Goal: Task Accomplishment & Management: Use online tool/utility

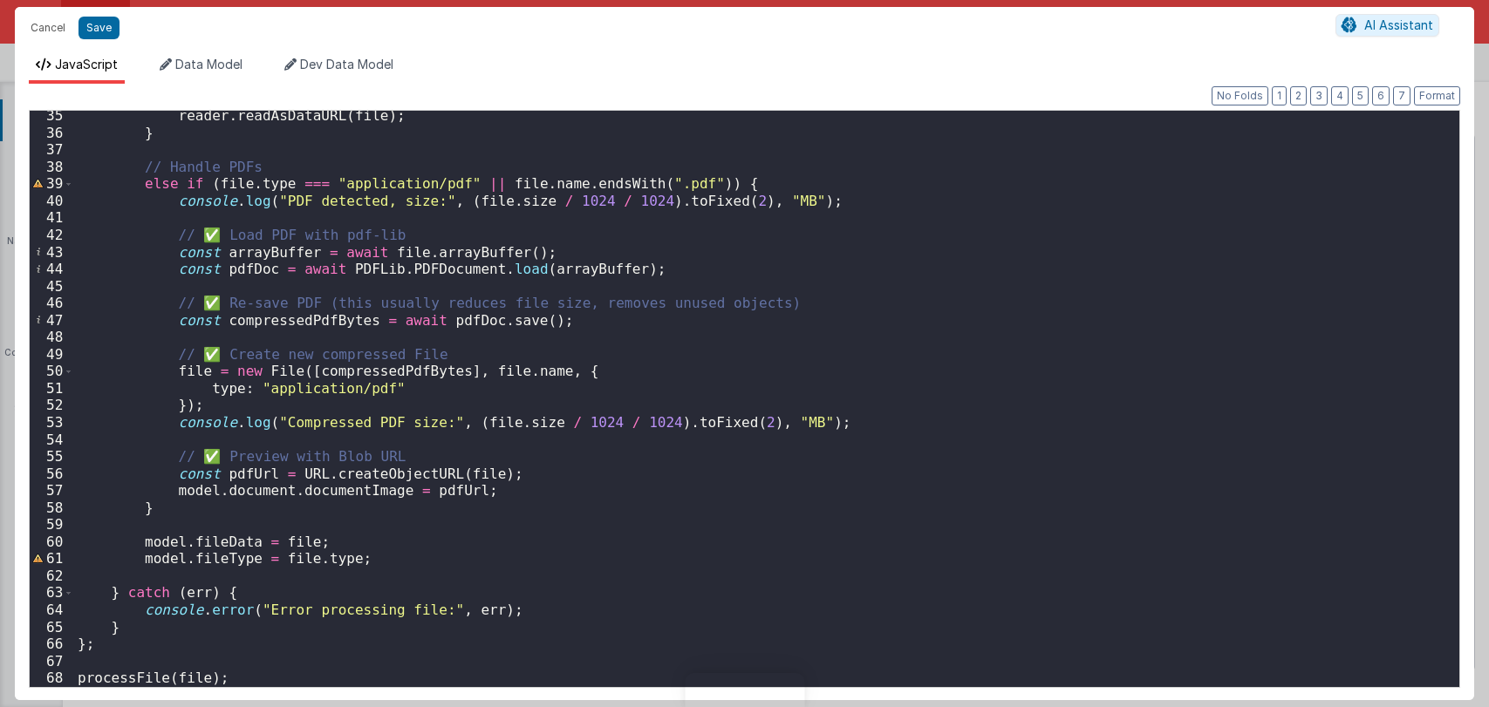
click at [795, 423] on div "reader . readAsDataURL ( file ) ; } // Handle PDFs else if ( file . type === "a…" at bounding box center [759, 412] width 1370 height 611
click at [795, 421] on div "reader . readAsDataURL ( file ) ; } // Handle PDFs else if ( file . type === "a…" at bounding box center [759, 412] width 1370 height 611
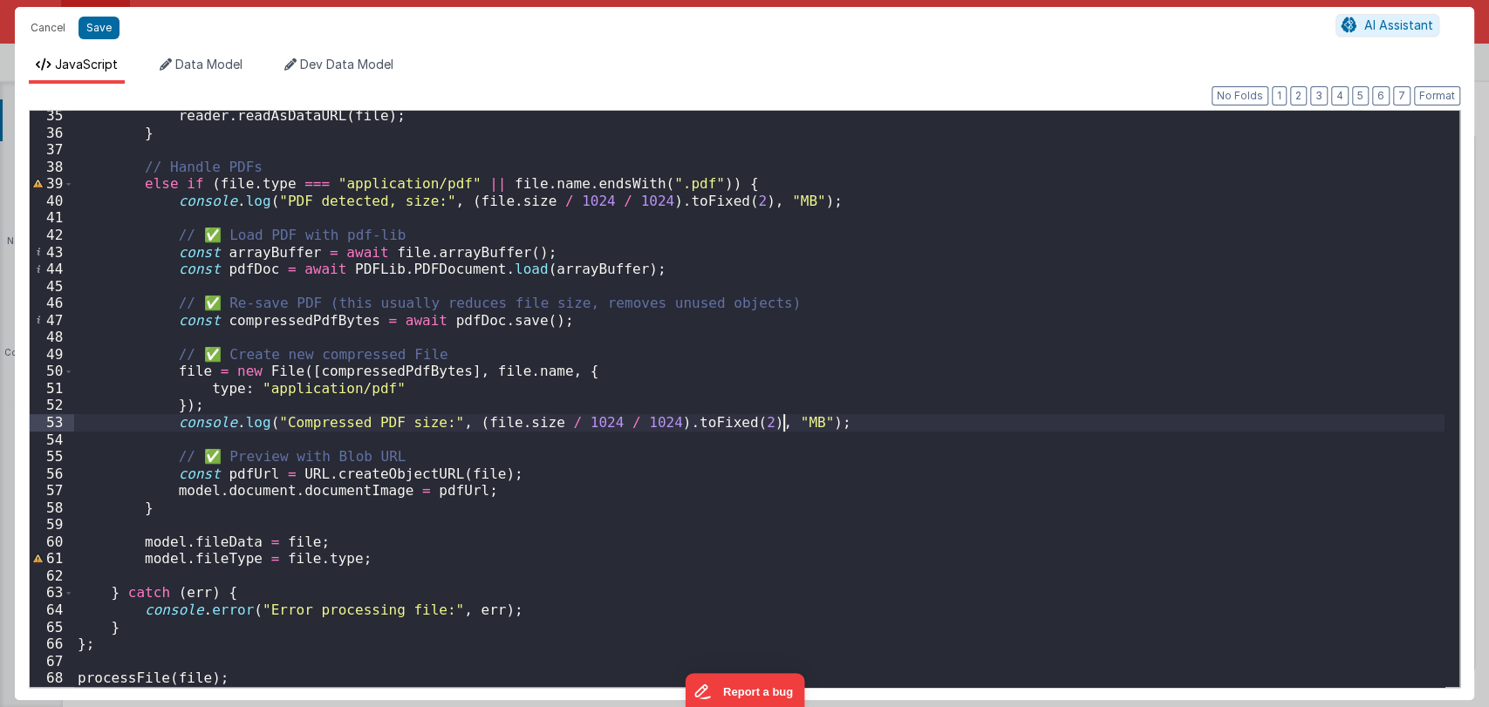
click at [795, 421] on div "reader . readAsDataURL ( file ) ; } // Handle PDFs else if ( file . type === "a…" at bounding box center [759, 412] width 1370 height 611
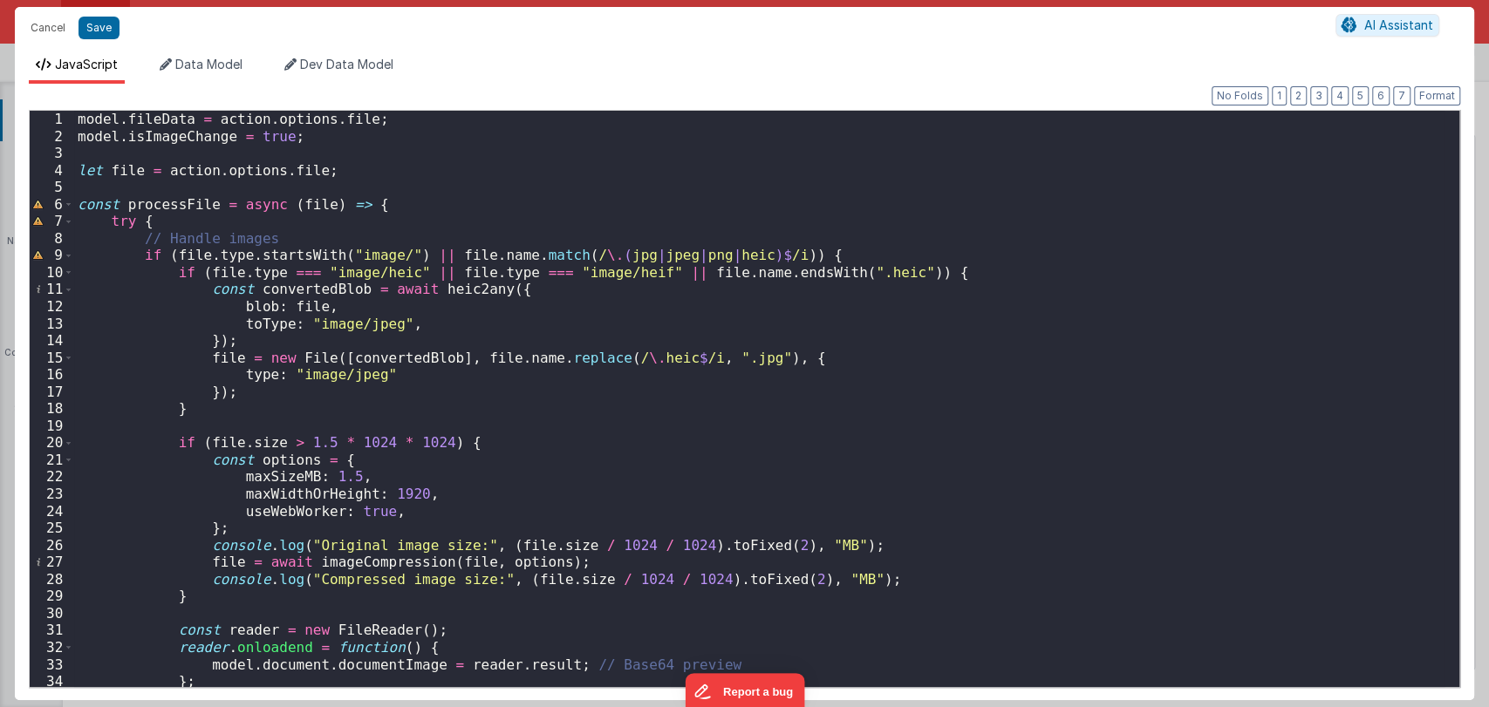
click at [306, 447] on div "model . fileData = action . options . file ; model . isImageChange = true ; let…" at bounding box center [759, 416] width 1370 height 611
click at [337, 475] on div "model . fileData = action . options . file ; model . isImageChange = true ; let…" at bounding box center [759, 416] width 1370 height 611
click at [321, 446] on div "model . fileData = action . options . file ; model . isImageChange = true ; let…" at bounding box center [759, 416] width 1370 height 611
click at [312, 479] on div "model . fileData = action . options . file ; model . isImageChange = true ; let…" at bounding box center [759, 416] width 1370 height 611
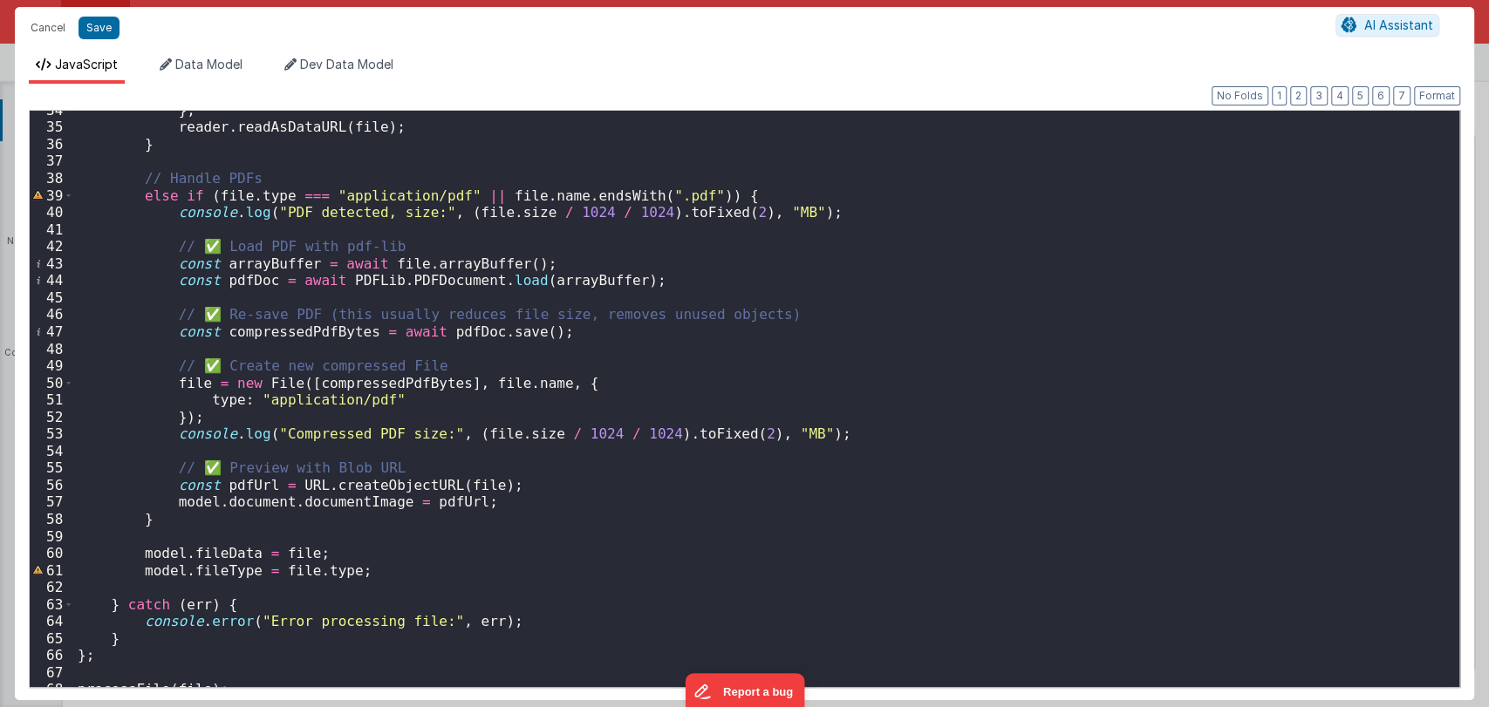
scroll to position [583, 0]
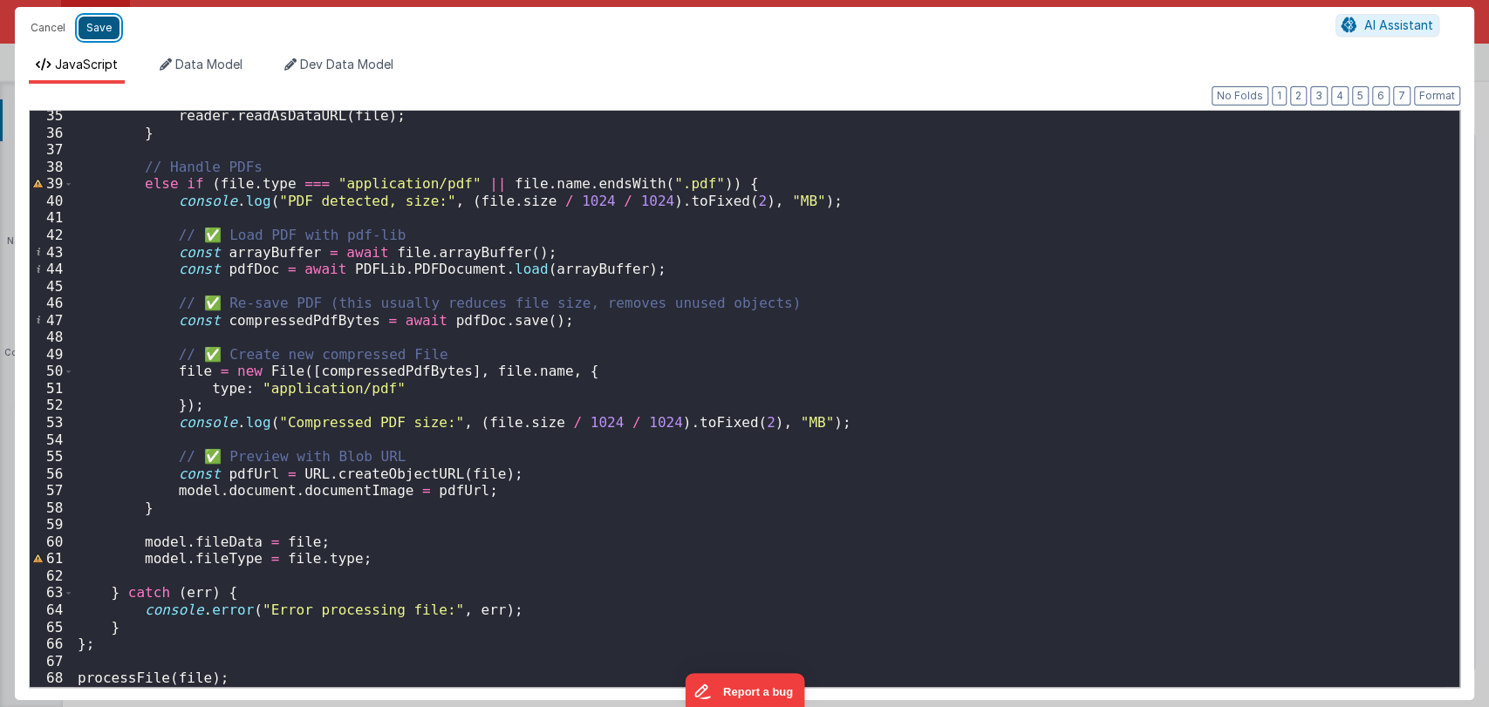
click at [98, 22] on button "Save" at bounding box center [99, 28] width 41 height 23
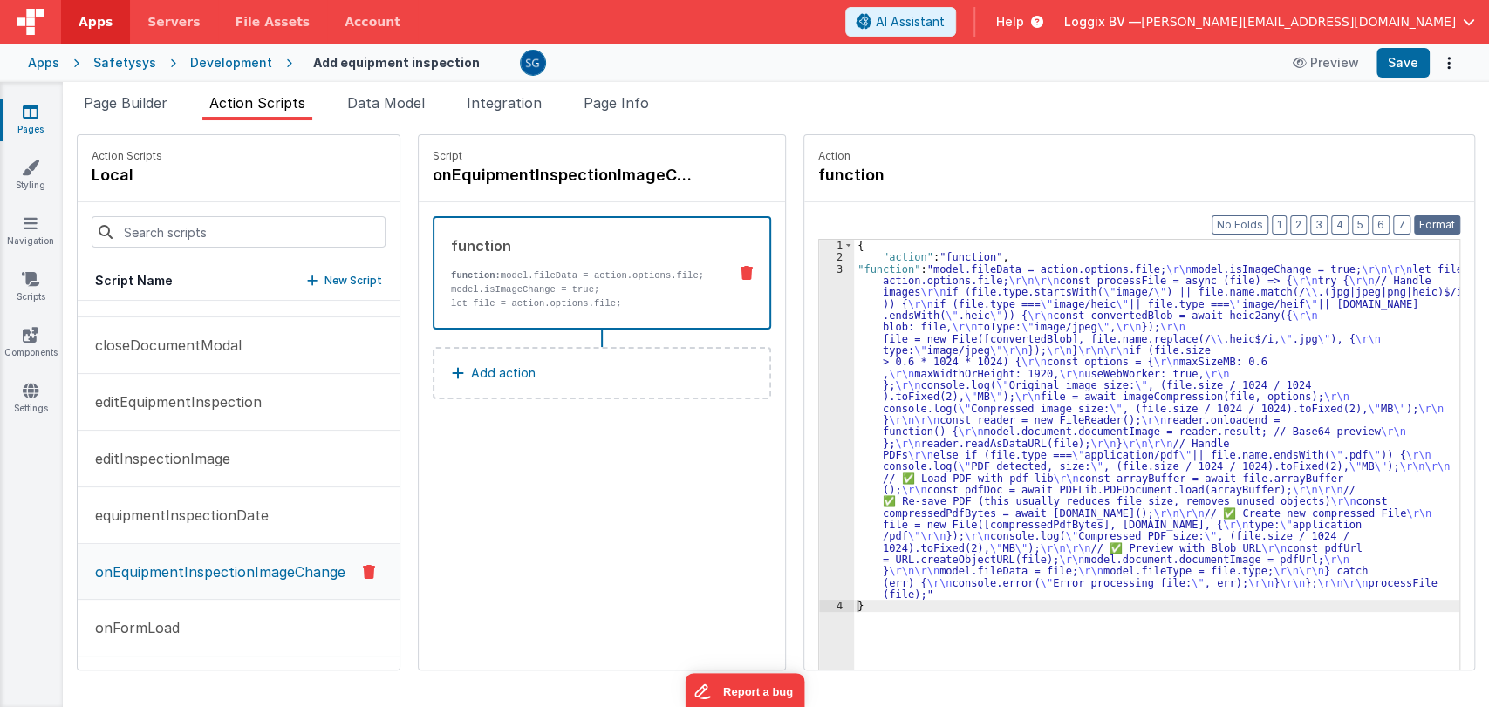
click at [1436, 225] on button "Format" at bounding box center [1437, 224] width 46 height 19
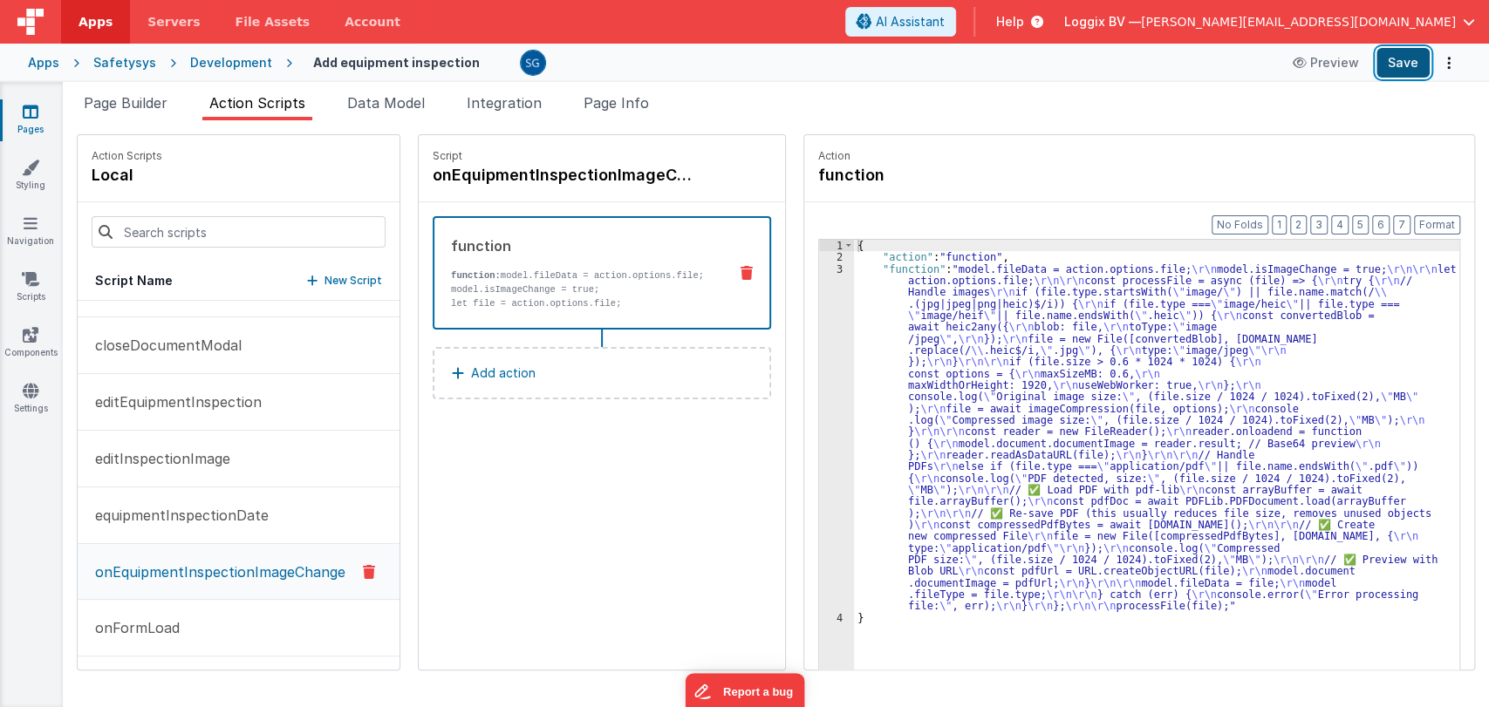
click at [1400, 73] on button "Save" at bounding box center [1402, 63] width 53 height 30
click at [127, 108] on span "Page Builder" at bounding box center [126, 102] width 84 height 17
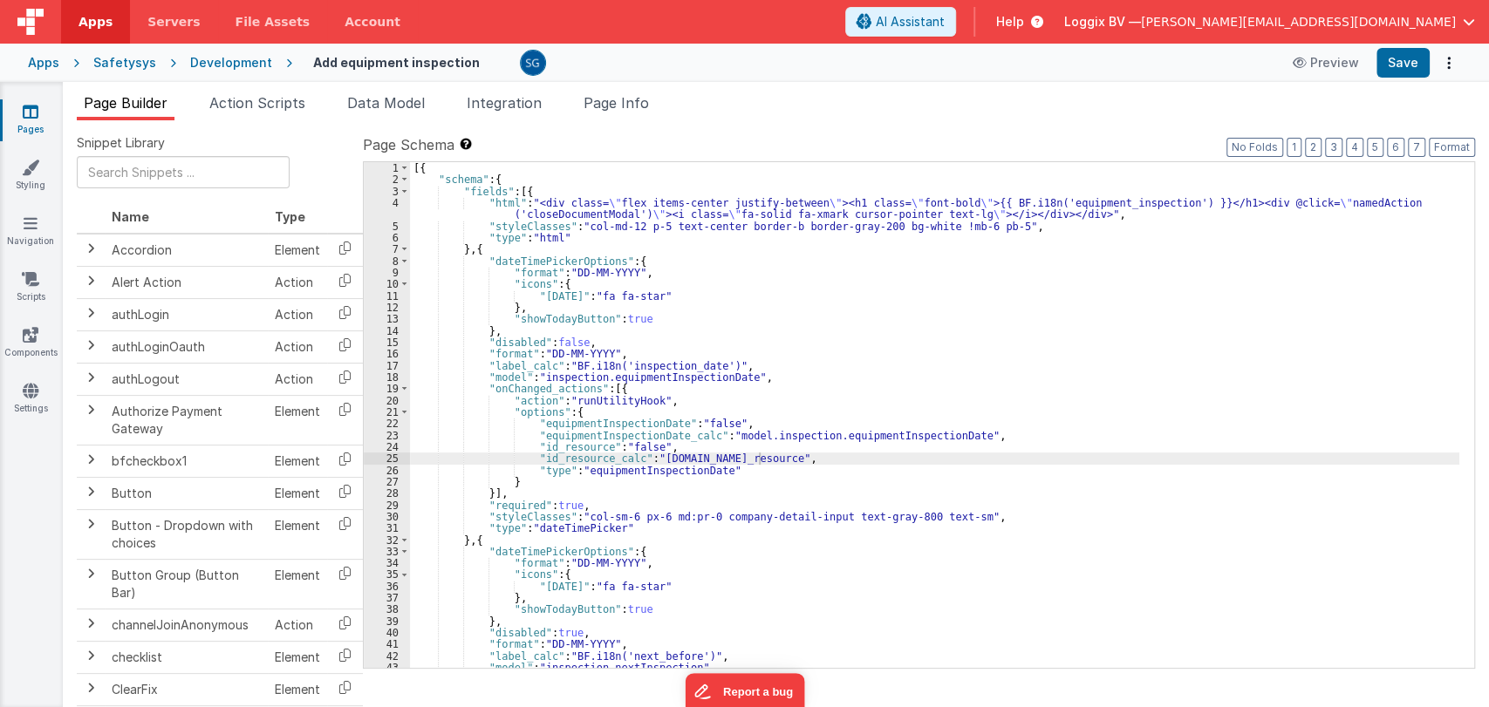
click at [730, 307] on div "[{ "schema" : { "fields" : [{ "html" : "<div class= \" flex items-center justif…" at bounding box center [934, 426] width 1049 height 529
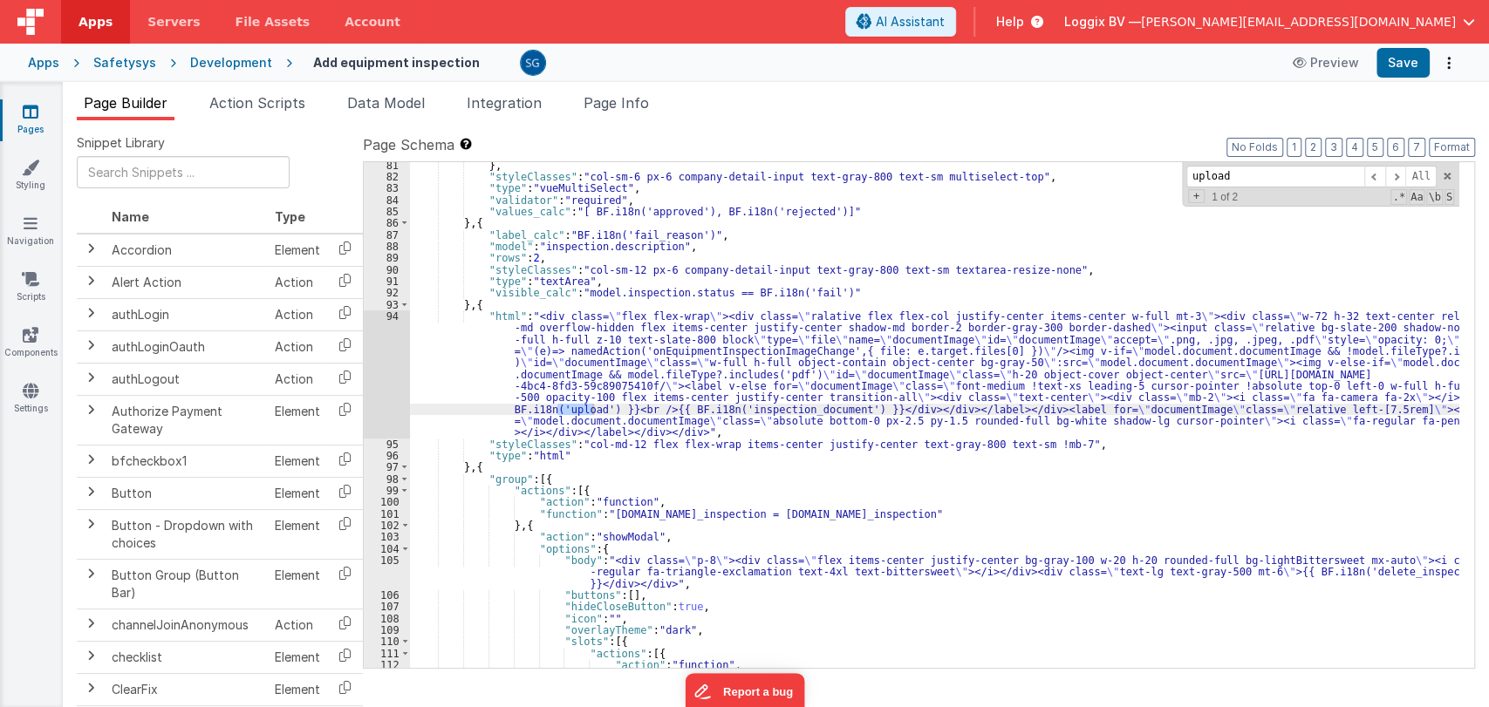
scroll to position [945, 0]
type input "upload"
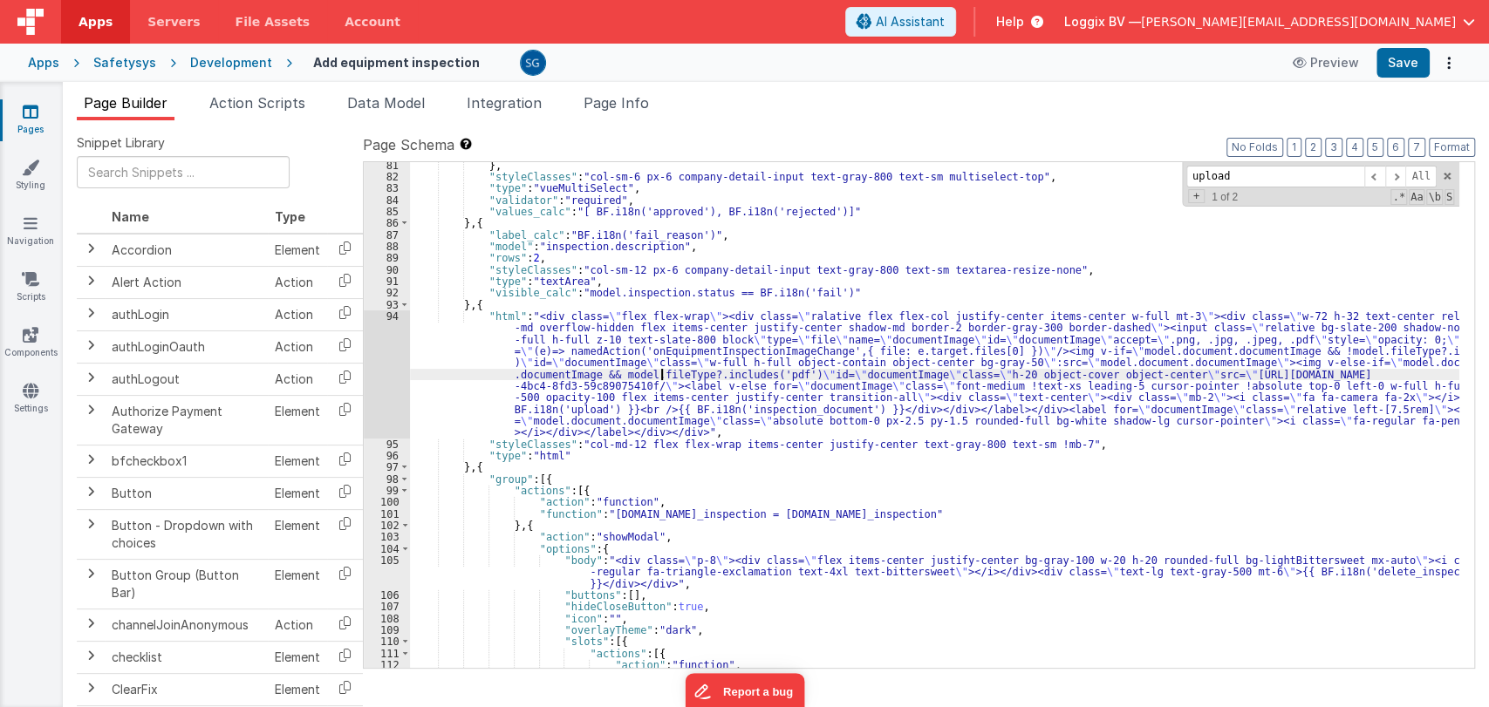
click at [662, 368] on div "} , "styleClasses" : "col-sm-6 px-6 company-detail-input text-gray-800 text-sm …" at bounding box center [934, 430] width 1049 height 541
click at [390, 309] on div "93" at bounding box center [387, 304] width 46 height 11
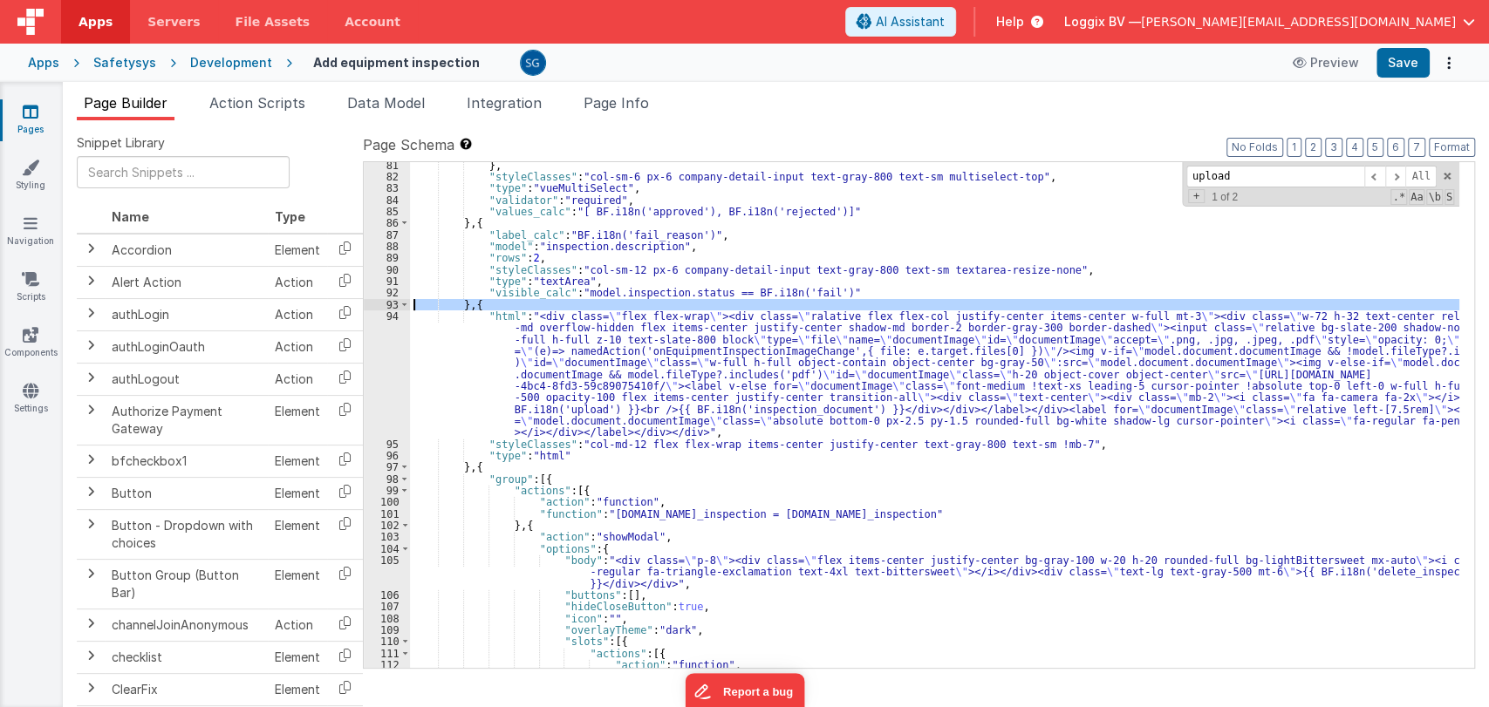
click at [390, 315] on div "94" at bounding box center [387, 375] width 46 height 128
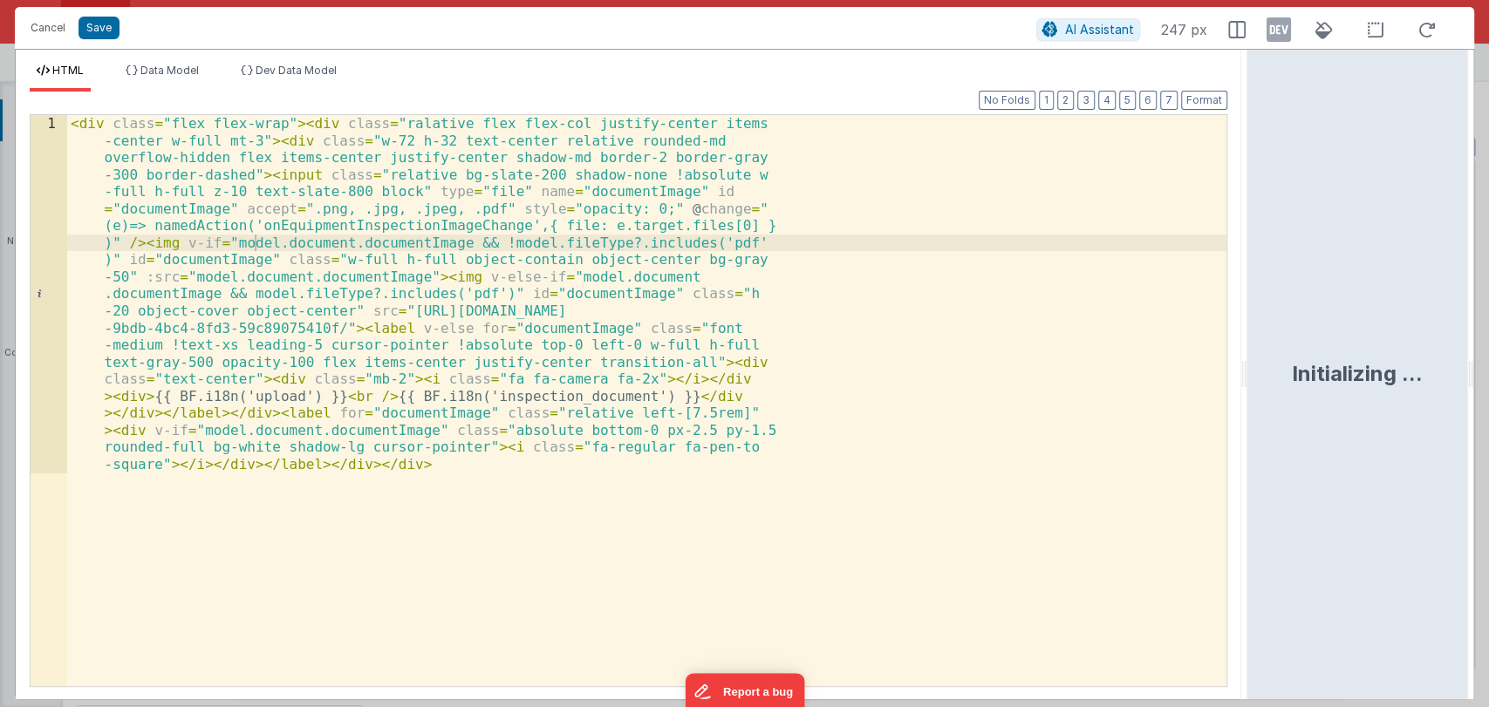
drag, startPoint x: 740, startPoint y: 364, endPoint x: 1301, endPoint y: 344, distance: 561.2
click at [1301, 344] on html "Cancel Save AI Assistant 247 px HTML Data Model Dev Data Model Format 7 6 5 4 3…" at bounding box center [744, 353] width 1489 height 707
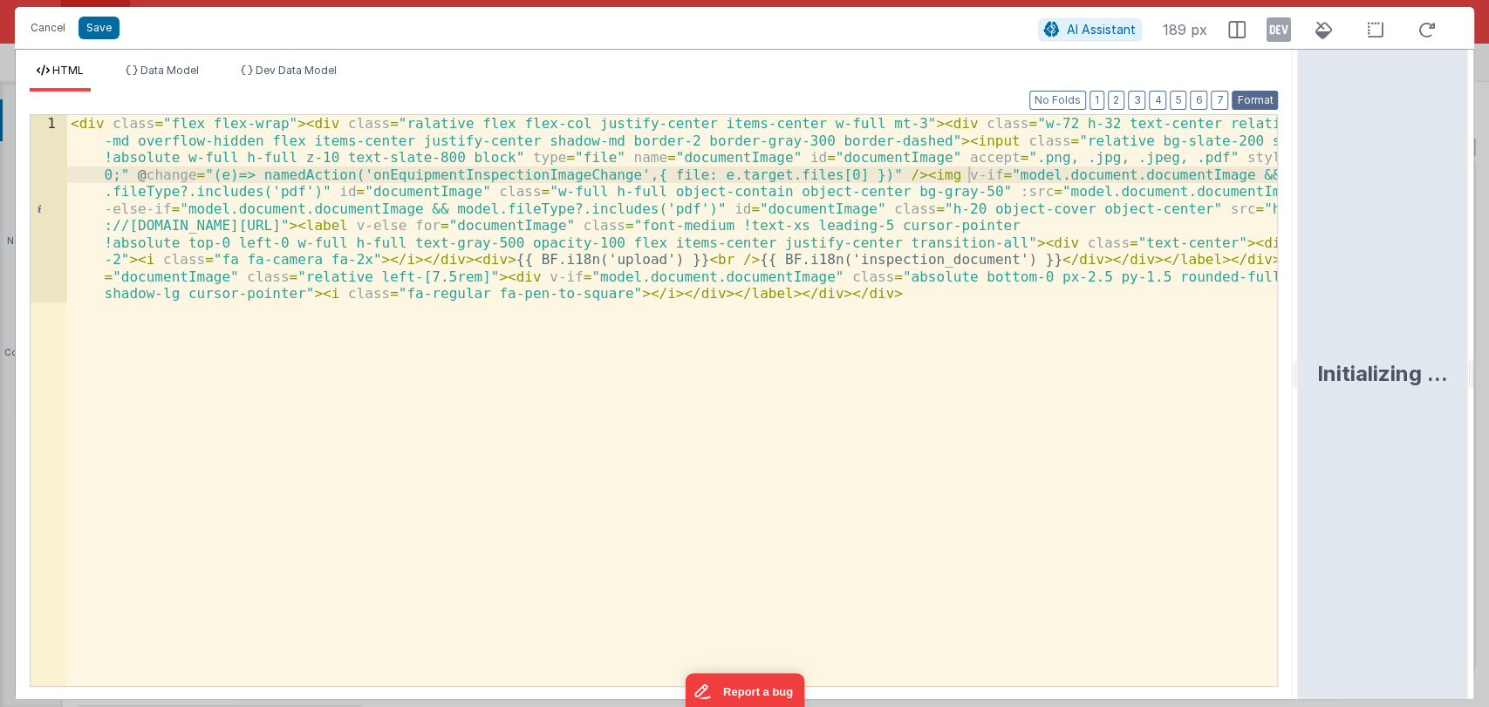
click at [1251, 99] on button "Format" at bounding box center [1255, 100] width 46 height 19
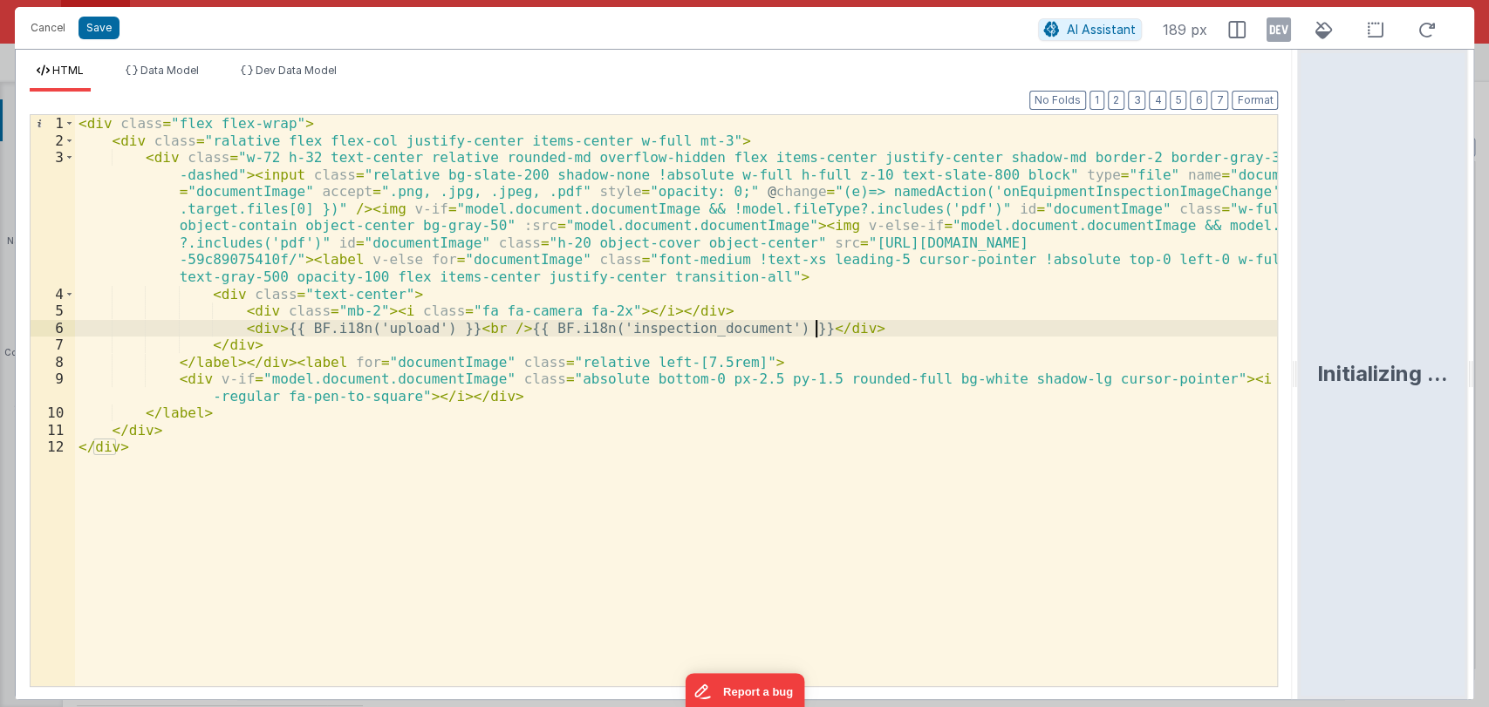
click at [823, 335] on div "< div class = "flex flex-wrap" > < div class = "ralative flex flex-col justify-…" at bounding box center [676, 417] width 1203 height 605
click at [536, 195] on div "< div class = "flex flex-wrap" > < div class = "ralative flex flex-col justify-…" at bounding box center [676, 417] width 1203 height 605
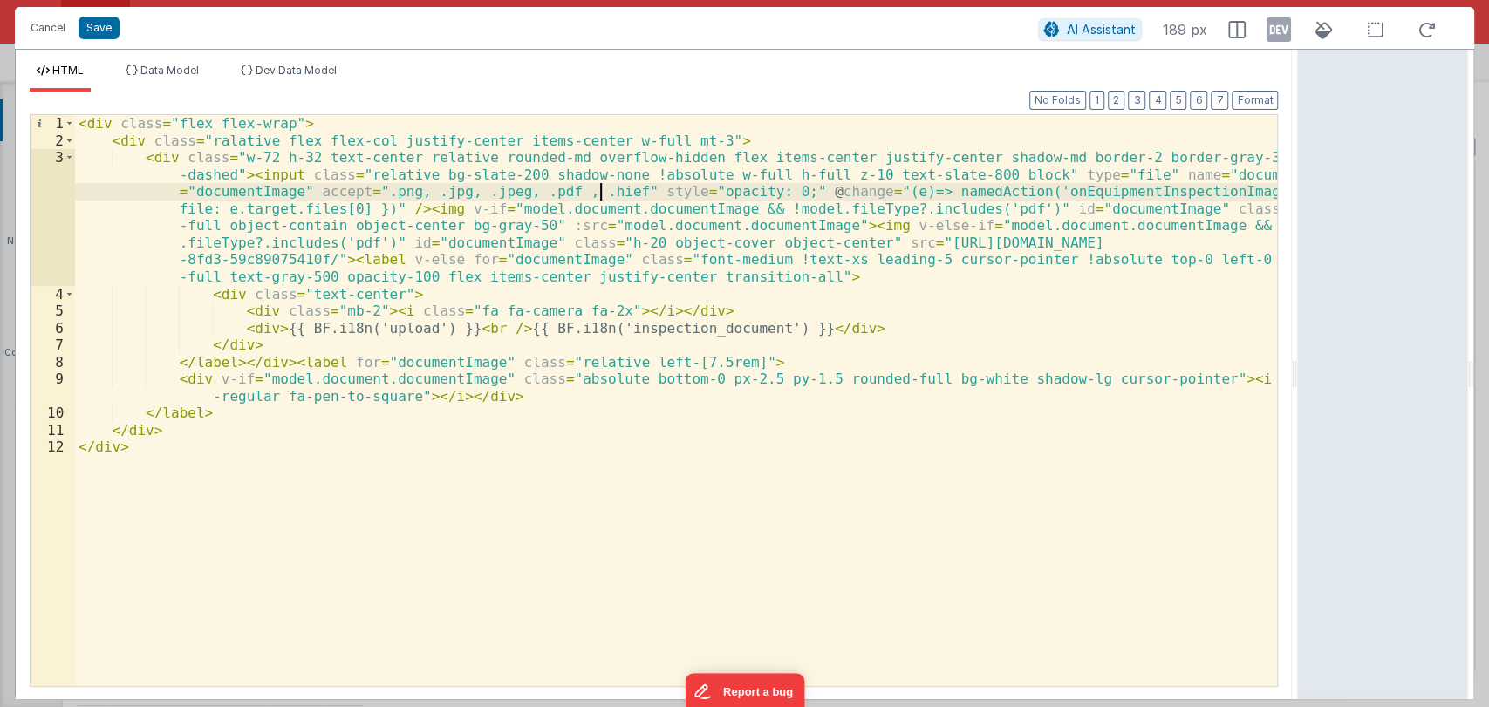
click at [592, 195] on div "< div class = "flex flex-wrap" > < div class = "ralative flex flex-col justify-…" at bounding box center [676, 417] width 1203 height 605
click at [104, 27] on button "Save" at bounding box center [99, 28] width 41 height 23
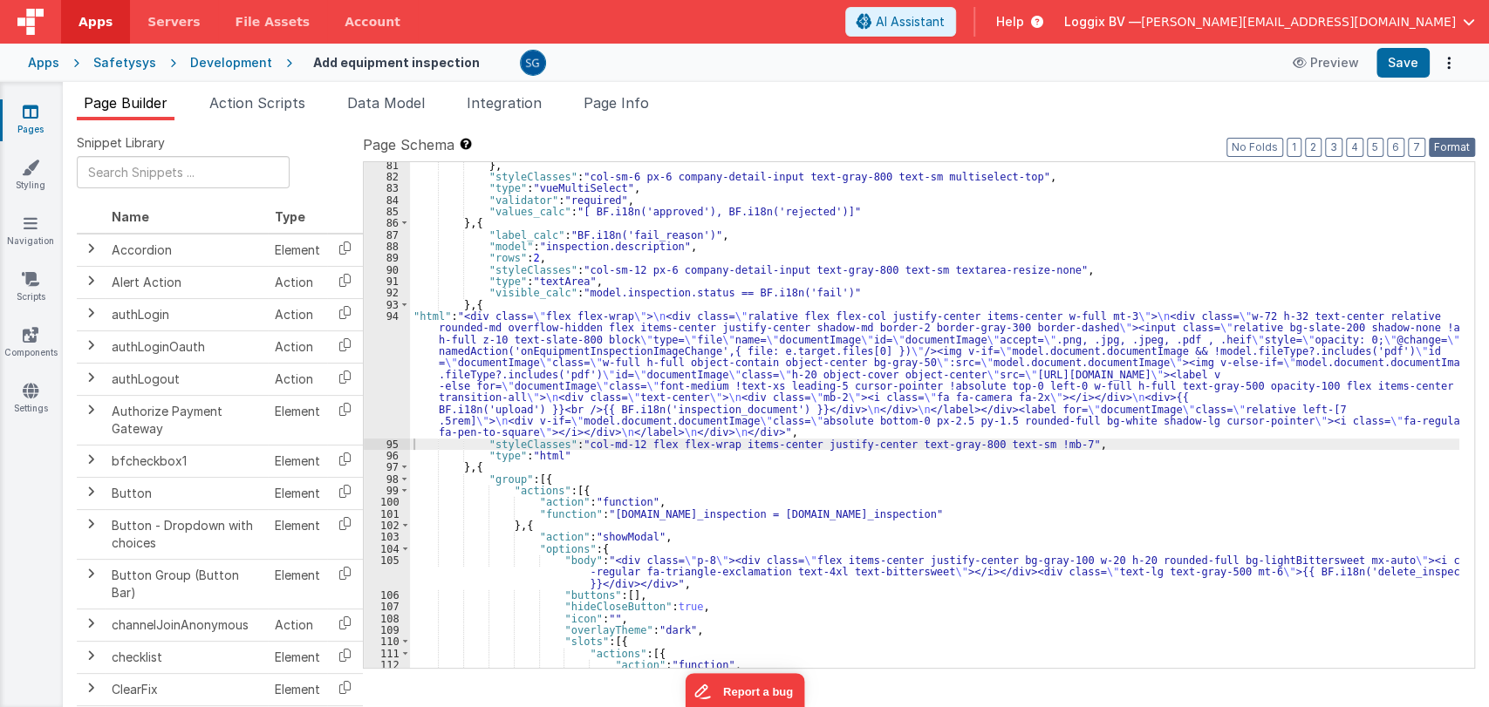
click at [1447, 146] on button "Format" at bounding box center [1452, 147] width 46 height 19
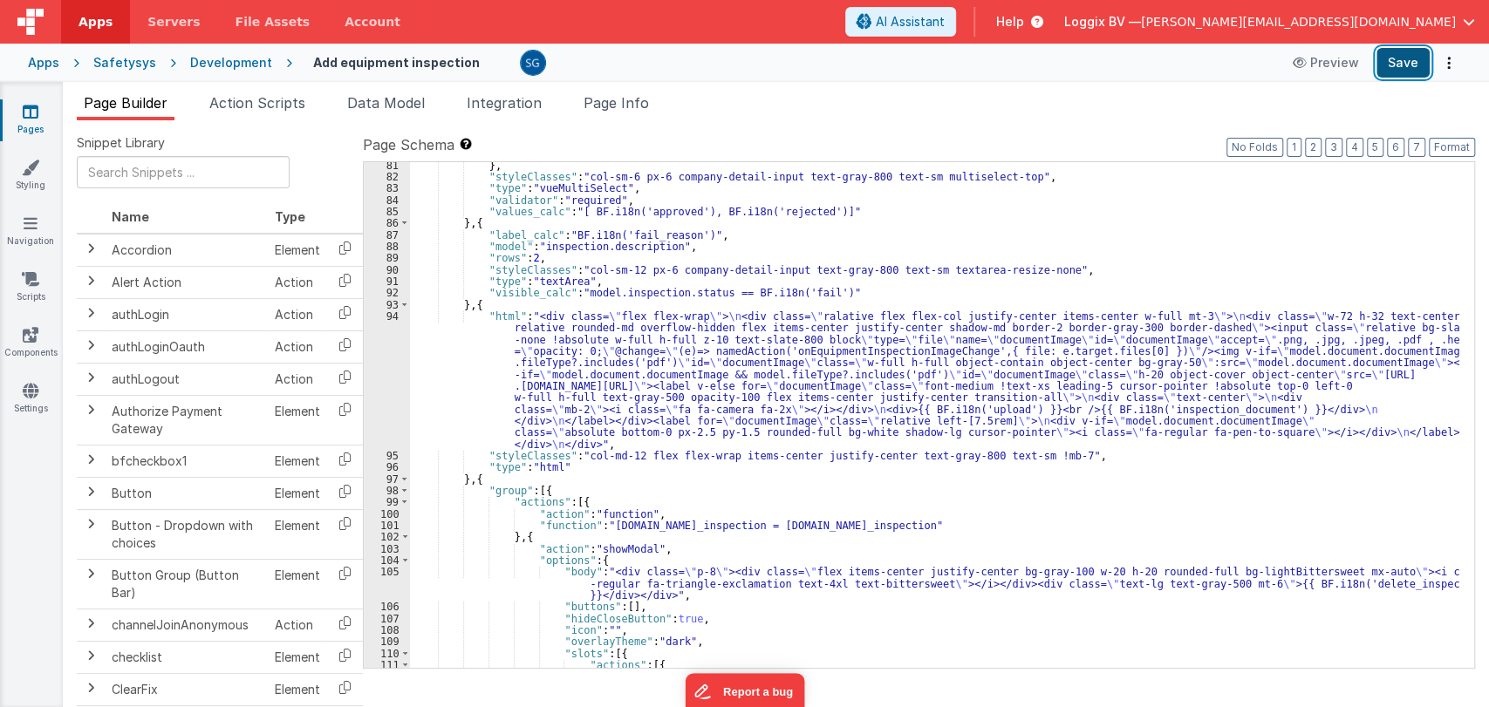
click at [1396, 51] on button "Save" at bounding box center [1402, 63] width 53 height 30
click at [961, 523] on div "} , "styleClasses" : "col-sm-6 px-6 company-detail-input text-gray-800 text-sm …" at bounding box center [934, 424] width 1049 height 529
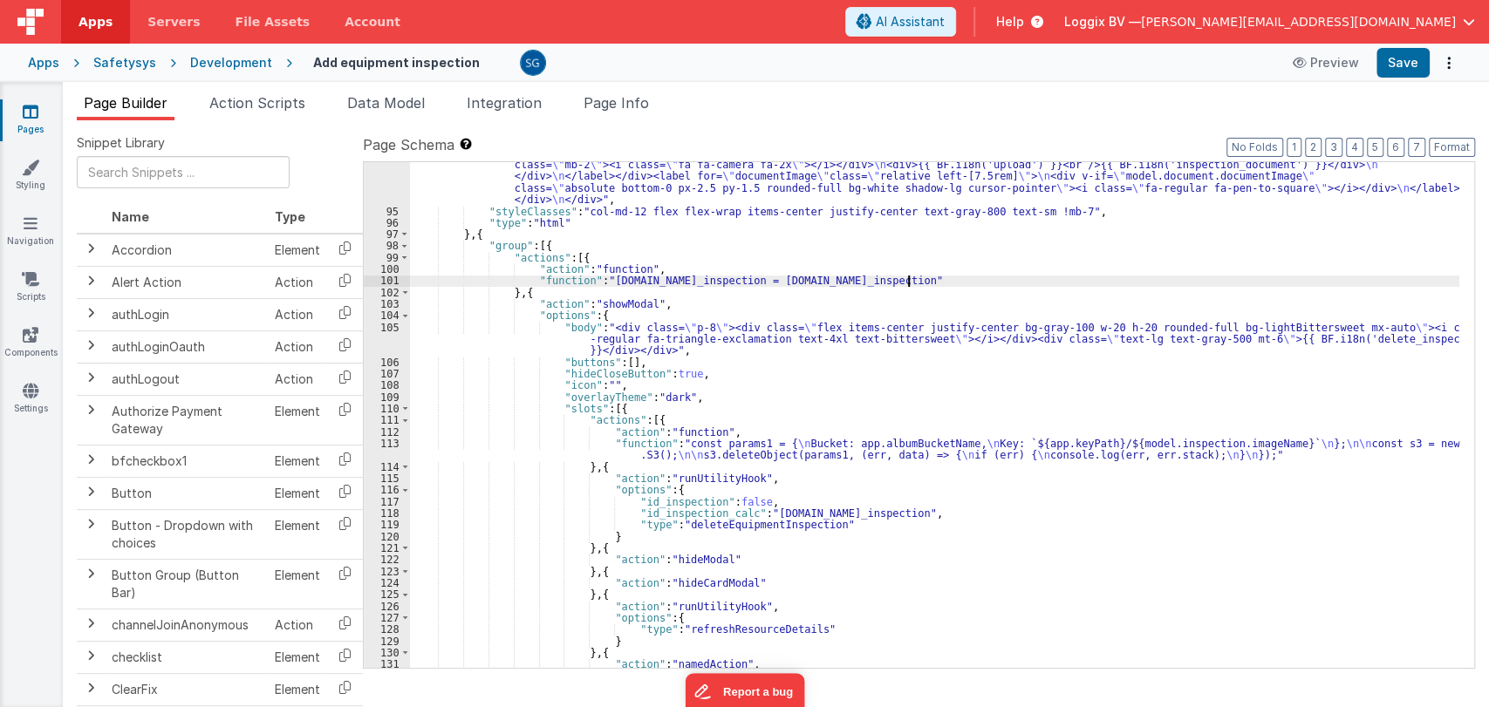
scroll to position [1298, 0]
